Goal: Navigation & Orientation: Understand site structure

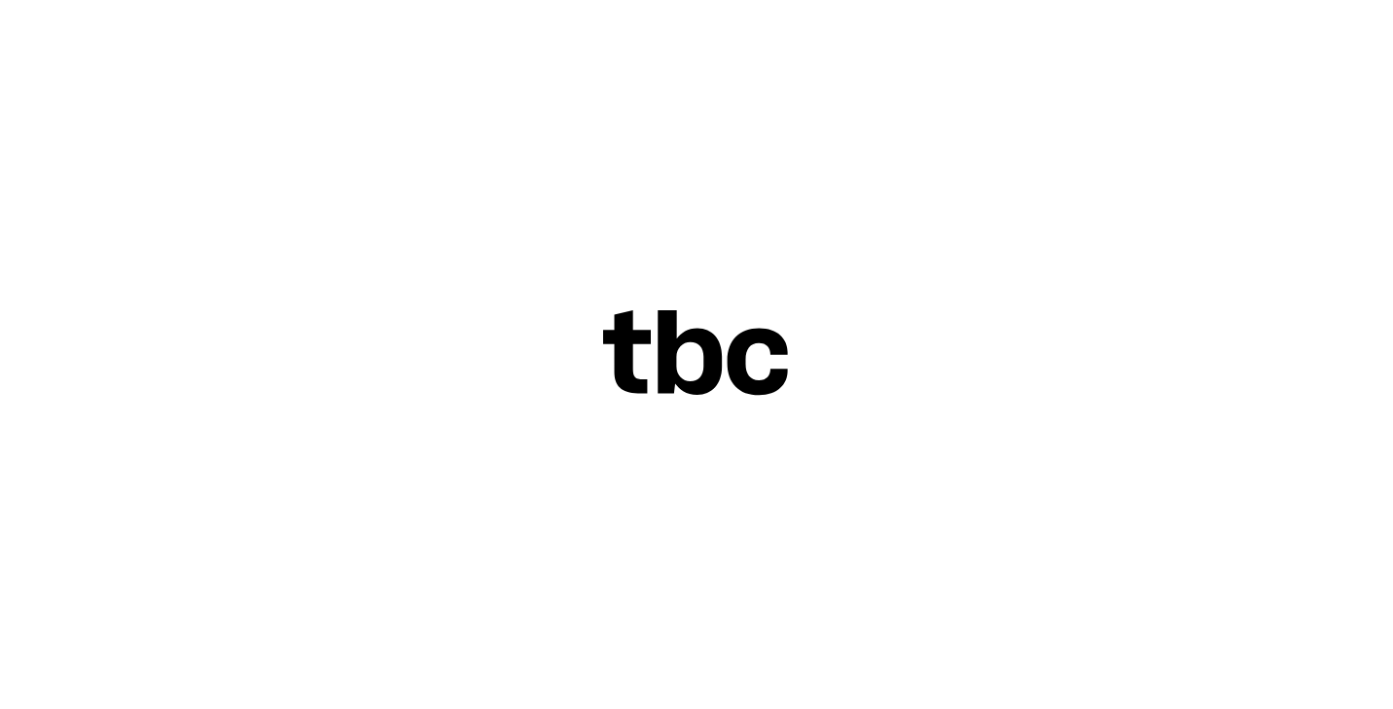
scroll to position [37, 0]
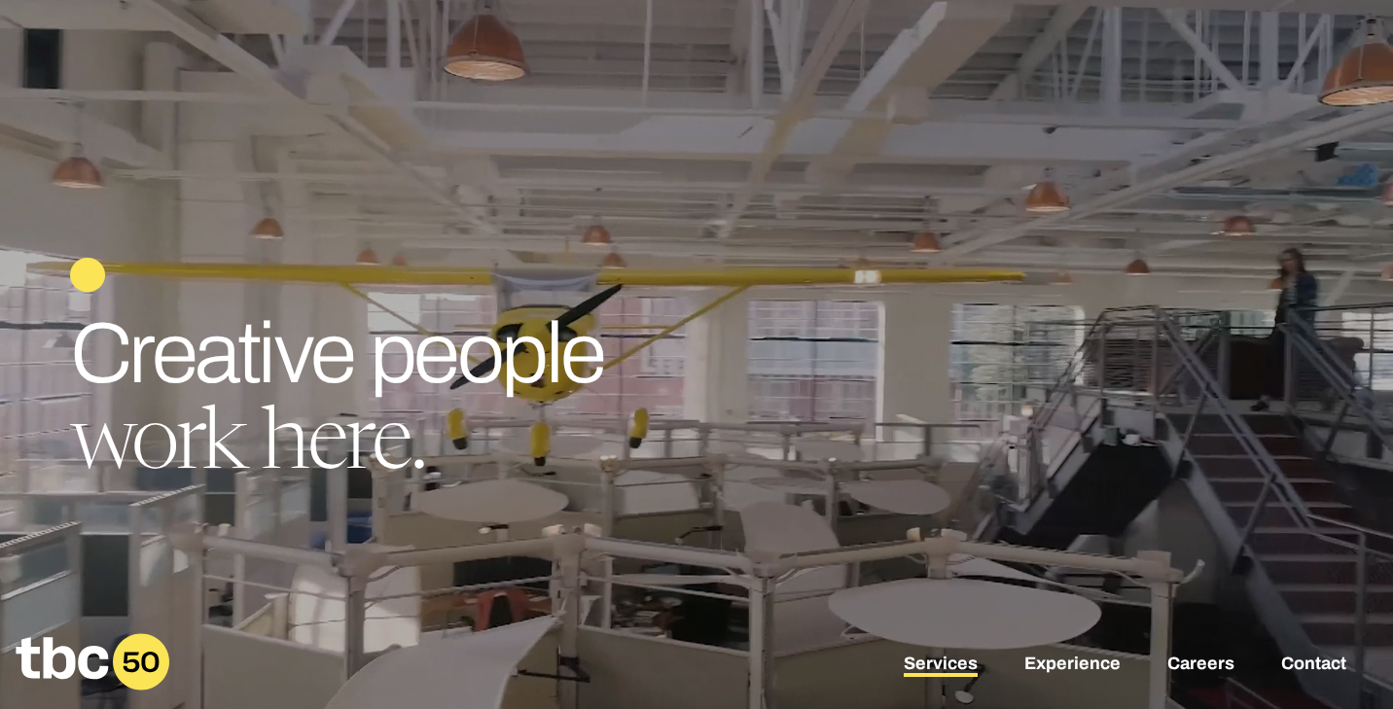
click at [927, 656] on link "Services" at bounding box center [941, 665] width 74 height 23
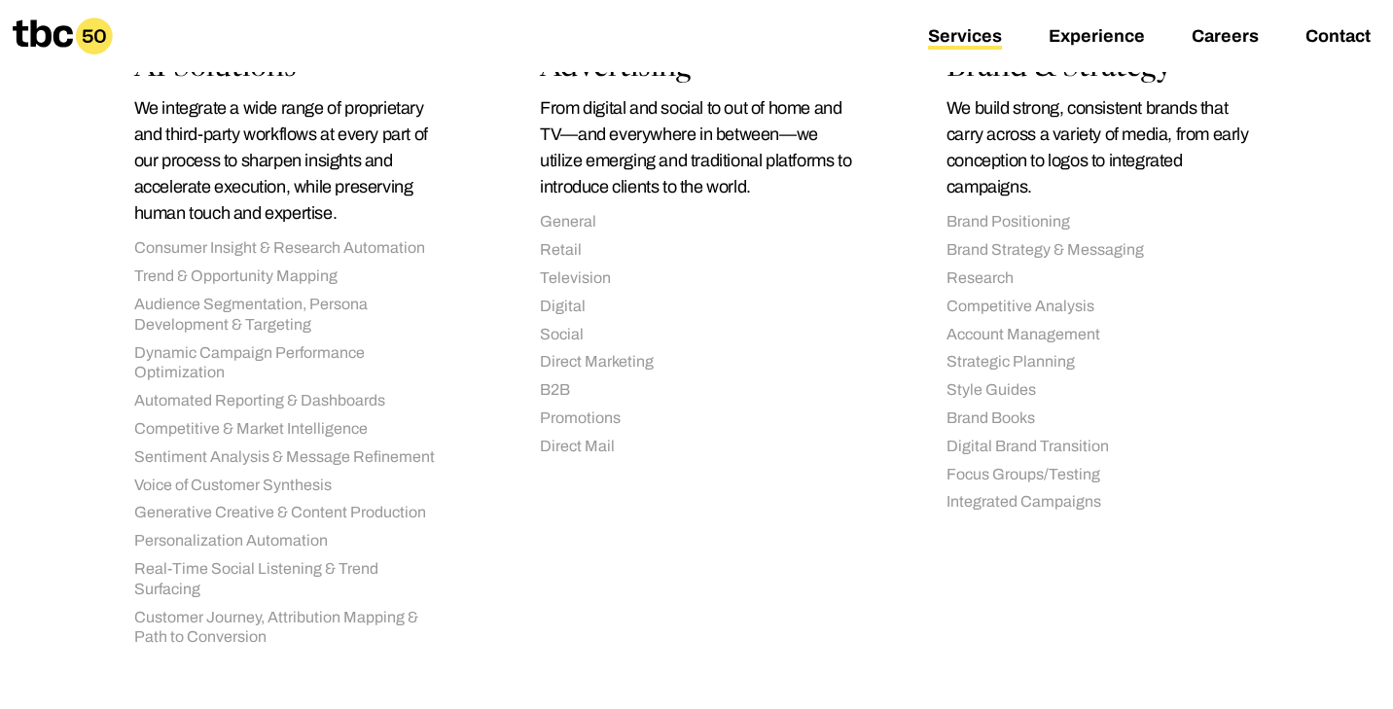
scroll to position [430, 0]
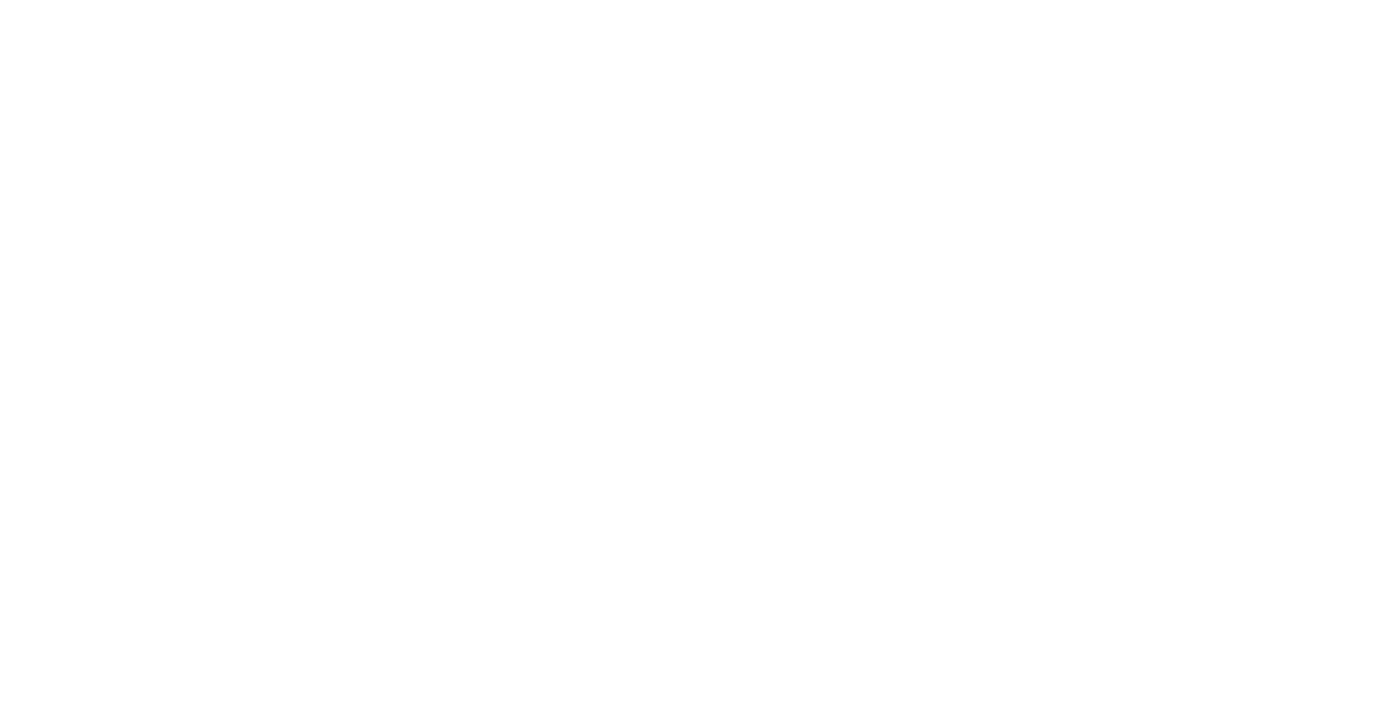
scroll to position [37, 0]
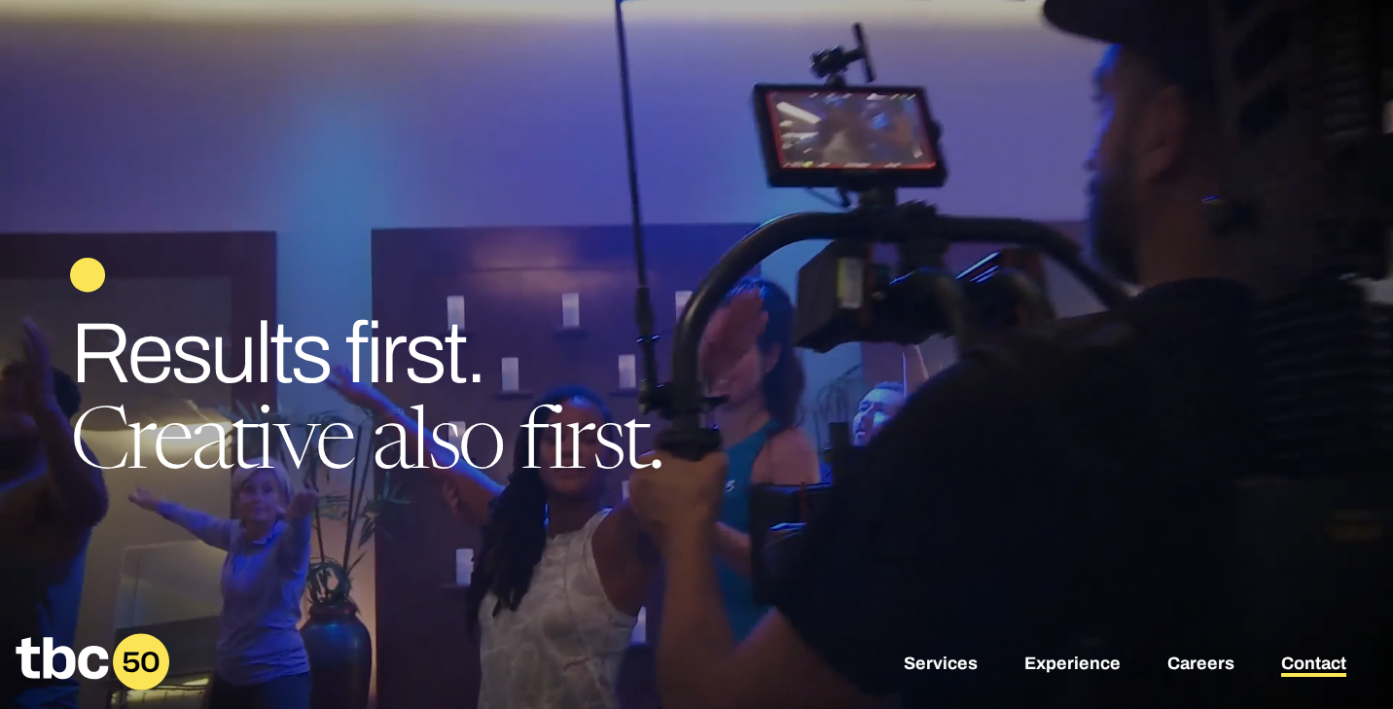
click at [1303, 668] on link "Contact" at bounding box center [1313, 665] width 65 height 23
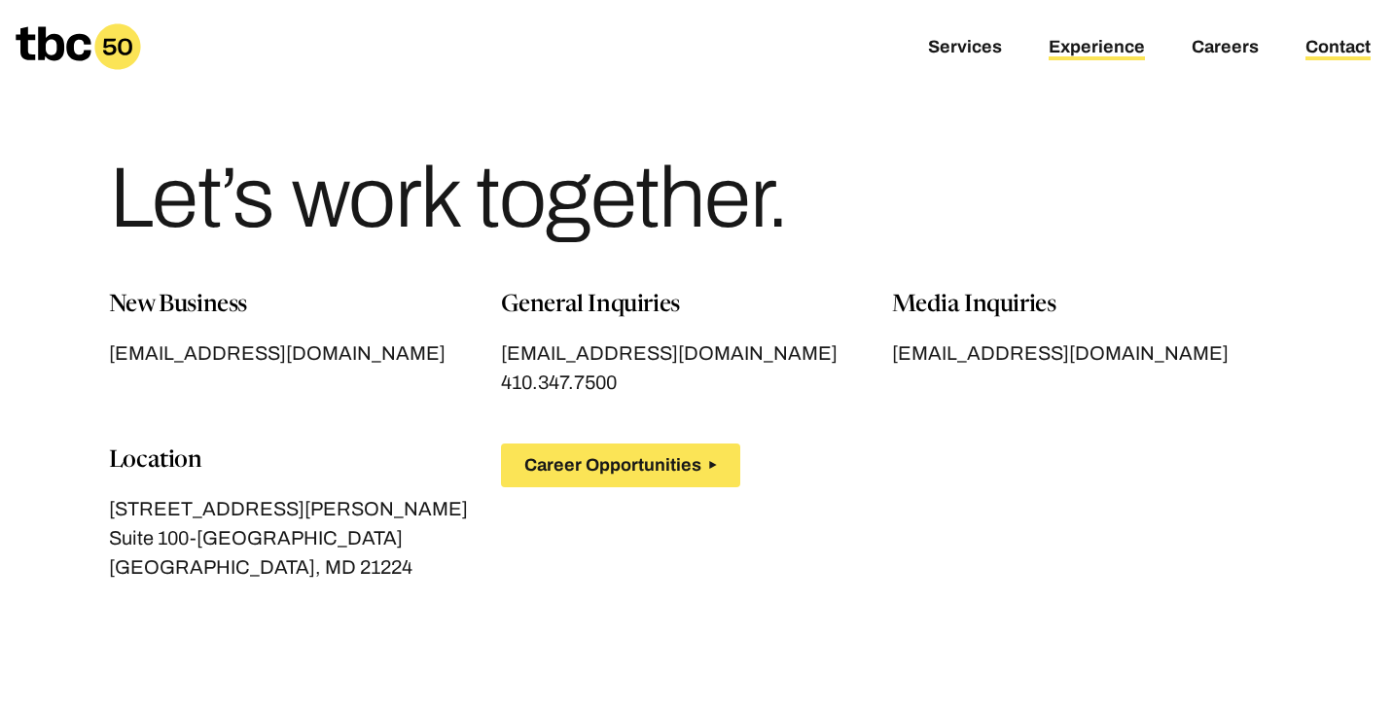
click at [1101, 43] on link "Experience" at bounding box center [1097, 48] width 96 height 23
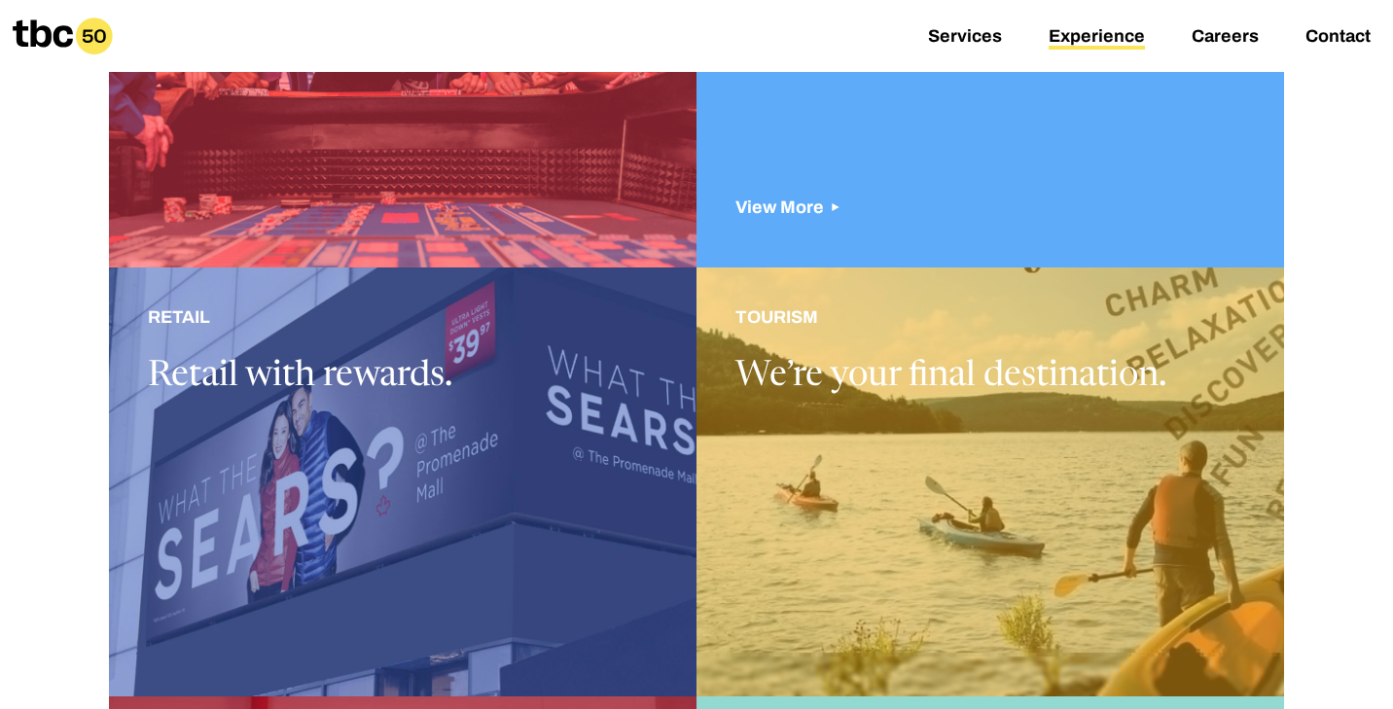
scroll to position [1176, 0]
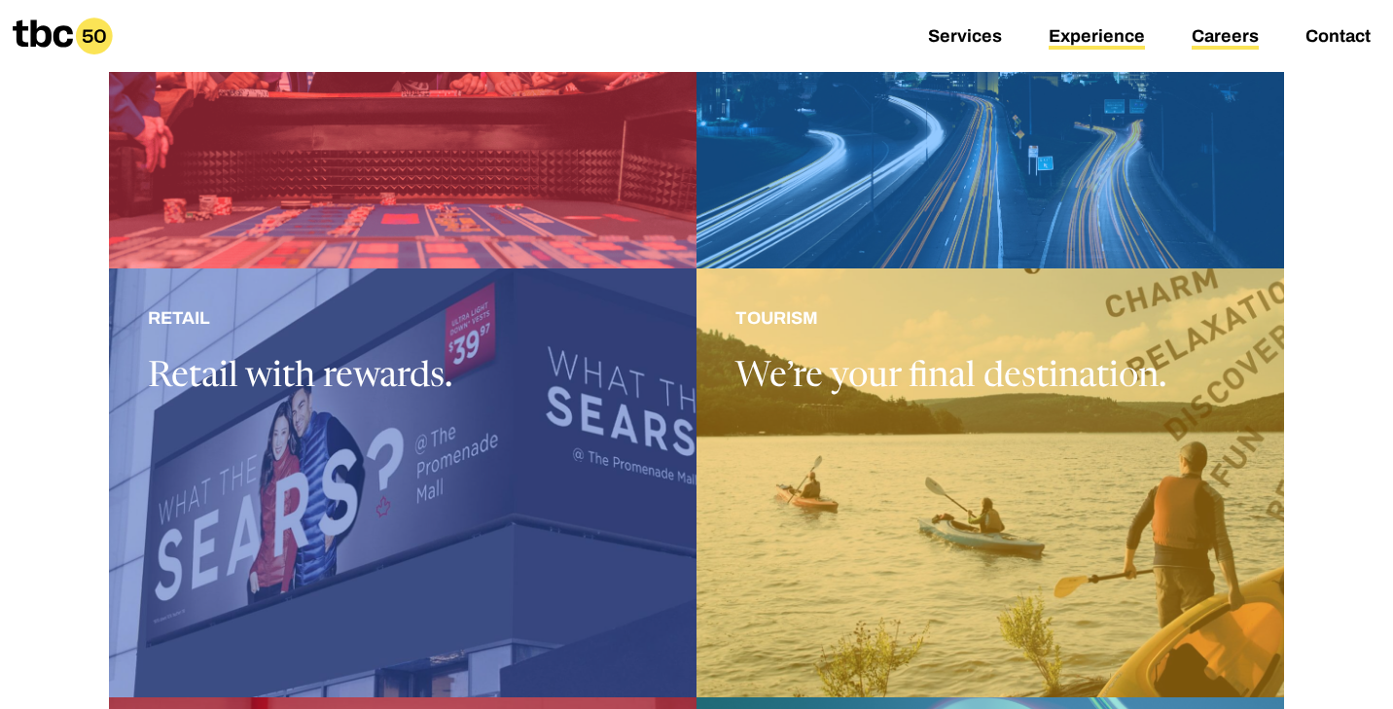
click at [1212, 39] on link "Careers" at bounding box center [1225, 37] width 67 height 23
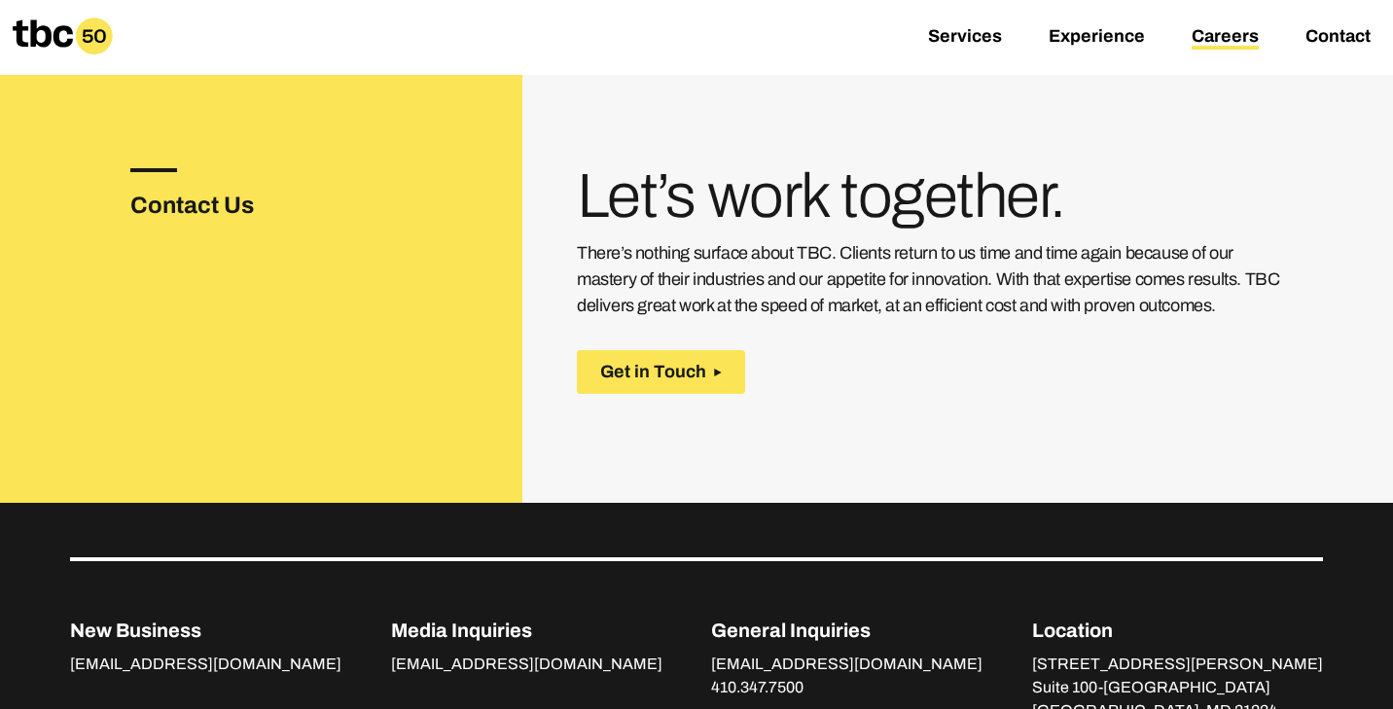
scroll to position [863, 0]
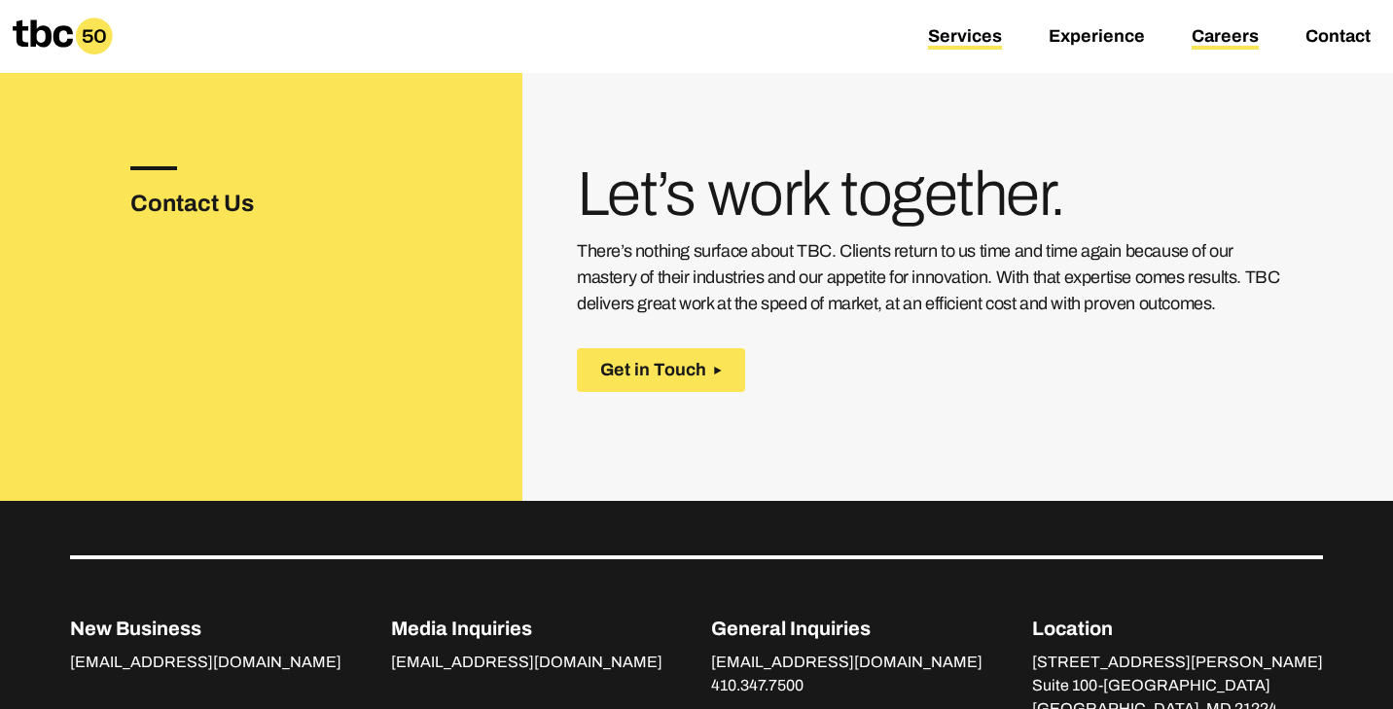
click at [966, 34] on link "Services" at bounding box center [965, 37] width 74 height 23
